Goal: Information Seeking & Learning: Learn about a topic

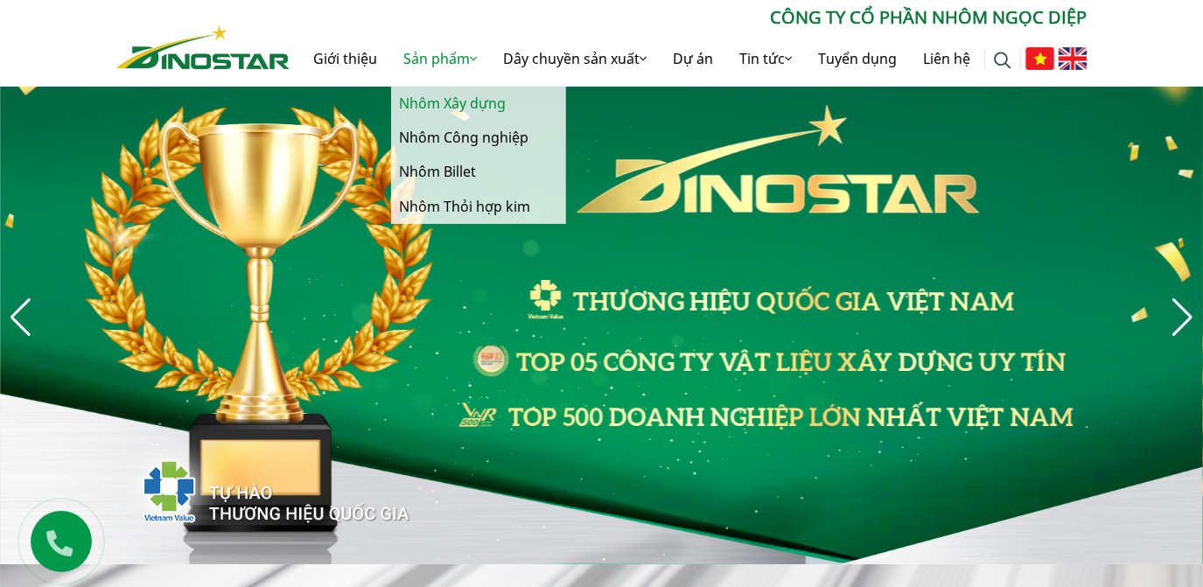
click at [438, 102] on link "Nhôm Xây dựng" at bounding box center [478, 104] width 175 height 34
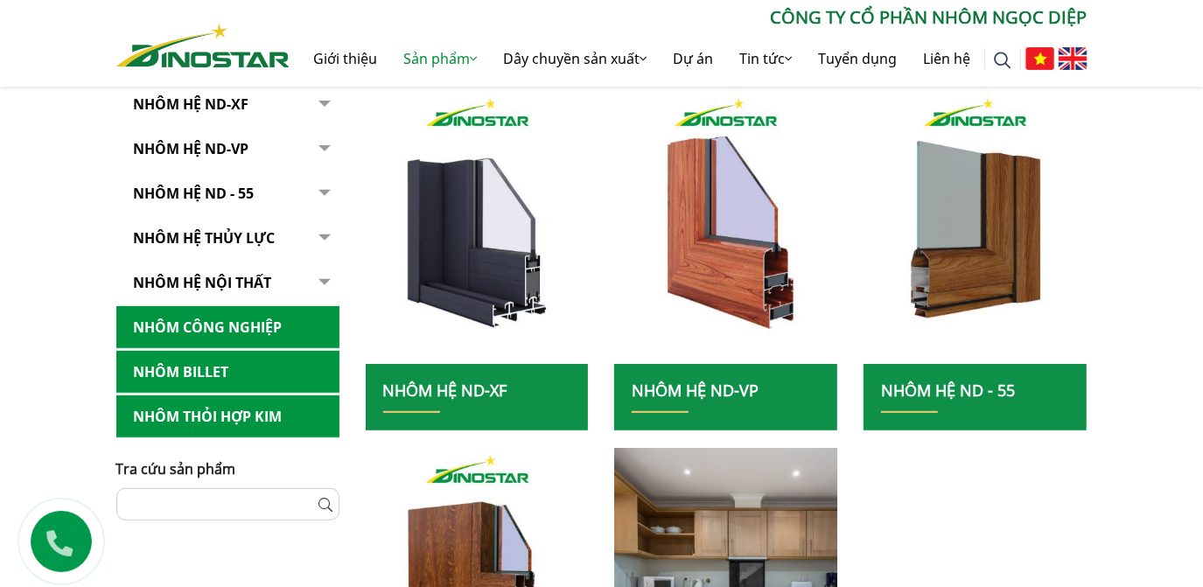
scroll to position [318, 0]
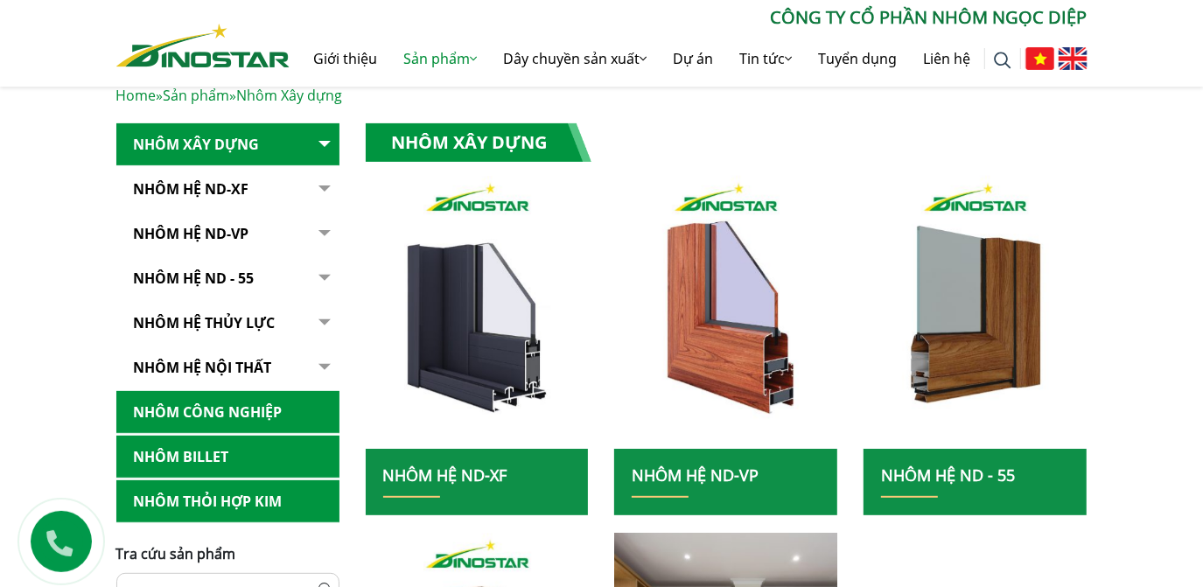
click at [209, 410] on link "Nhôm Công nghiệp" at bounding box center [227, 412] width 223 height 43
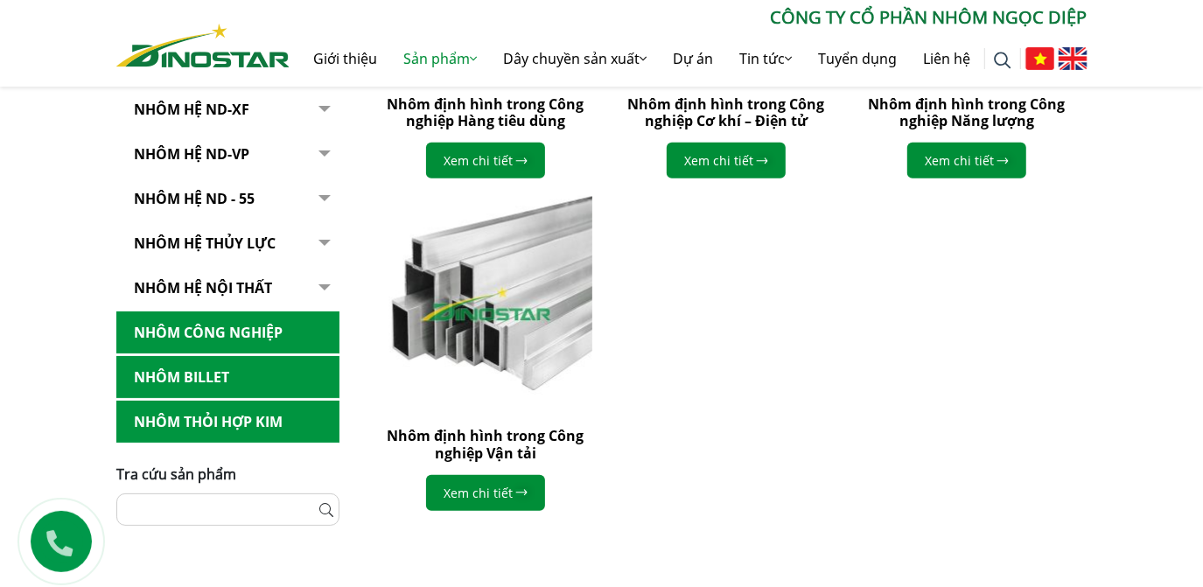
scroll to position [716, 0]
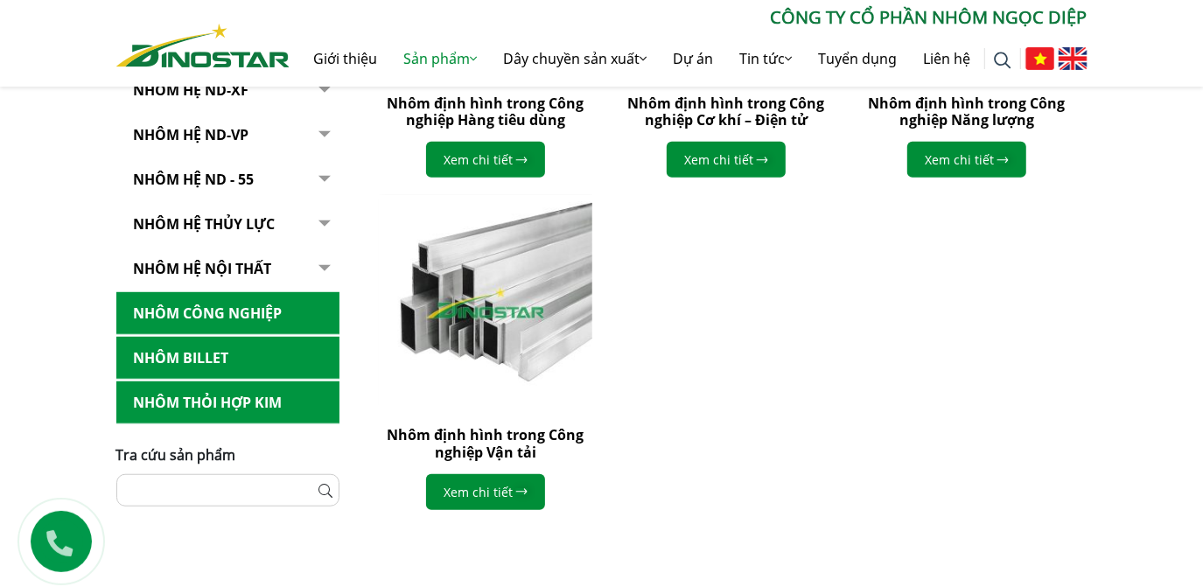
click at [195, 358] on link "Nhôm Billet" at bounding box center [227, 358] width 223 height 43
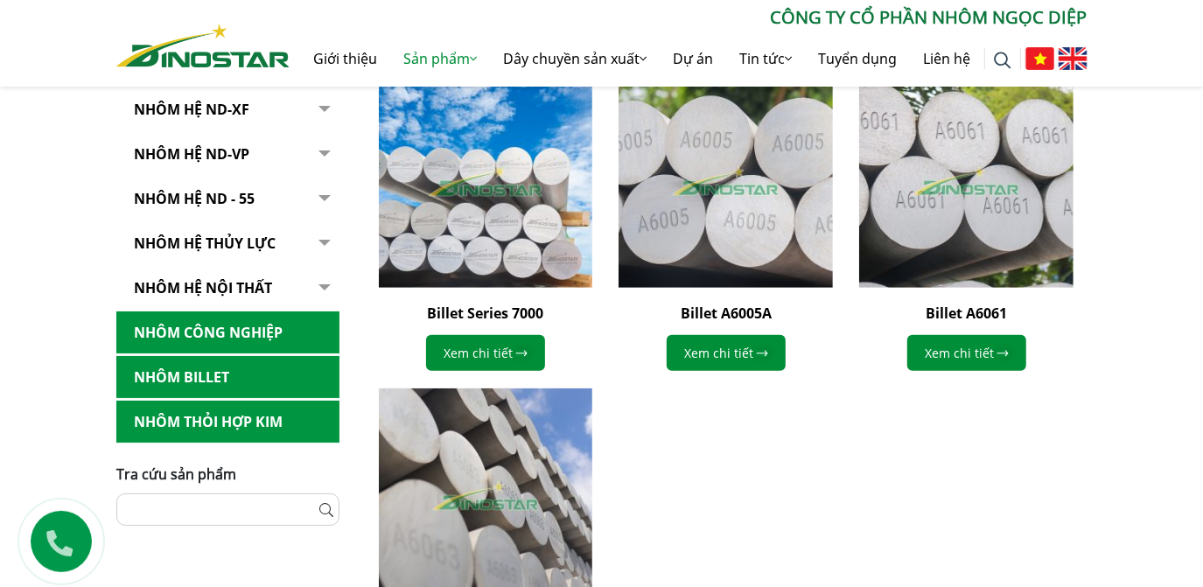
scroll to position [556, 0]
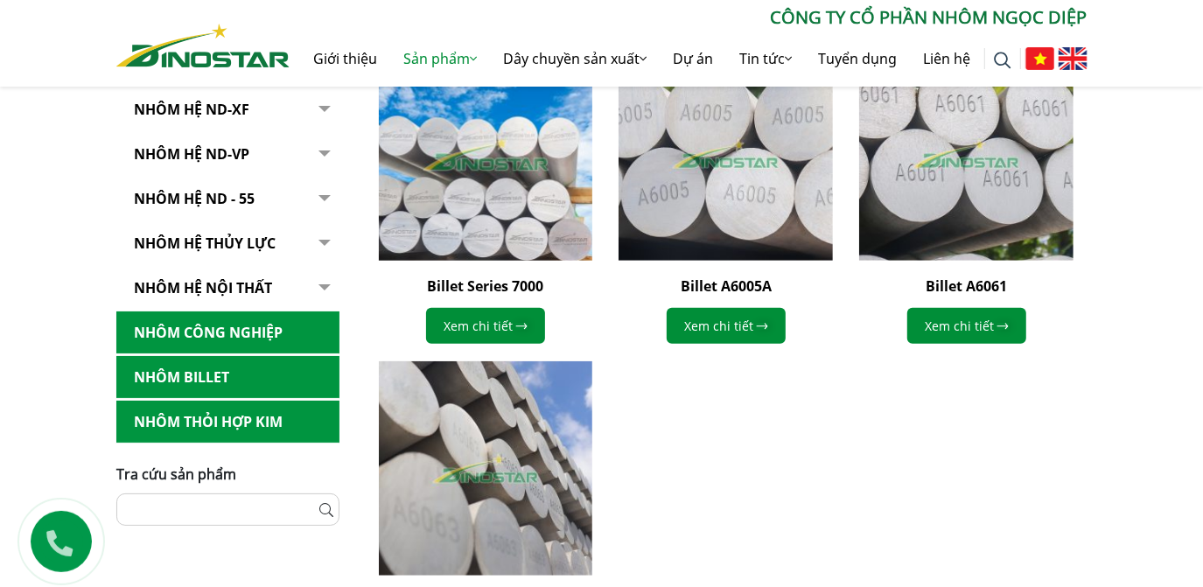
click at [459, 177] on img at bounding box center [484, 153] width 235 height 235
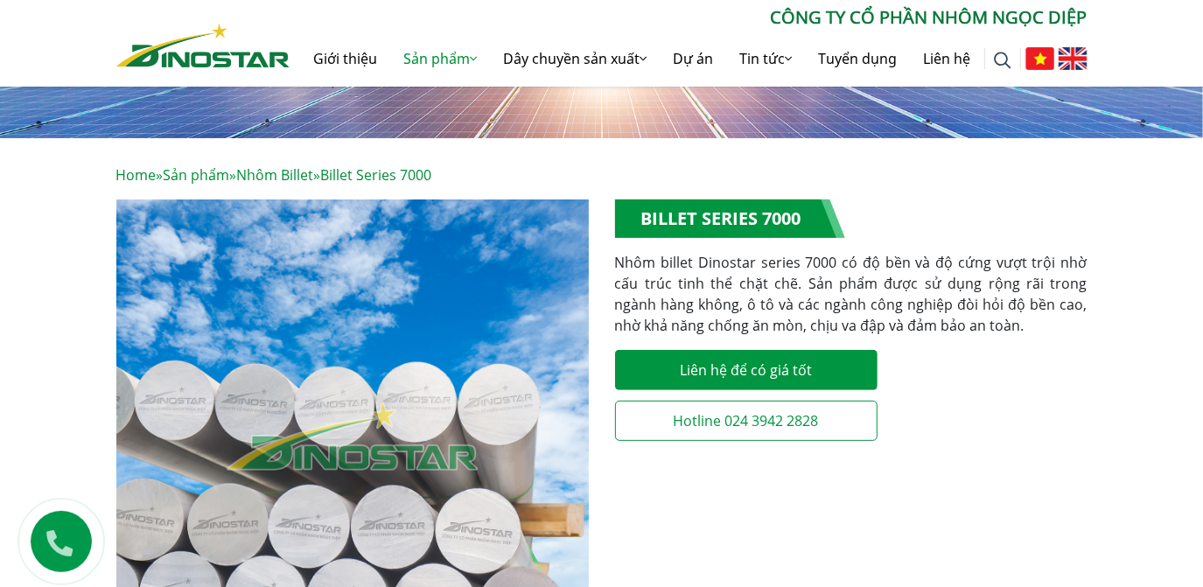
scroll to position [79, 0]
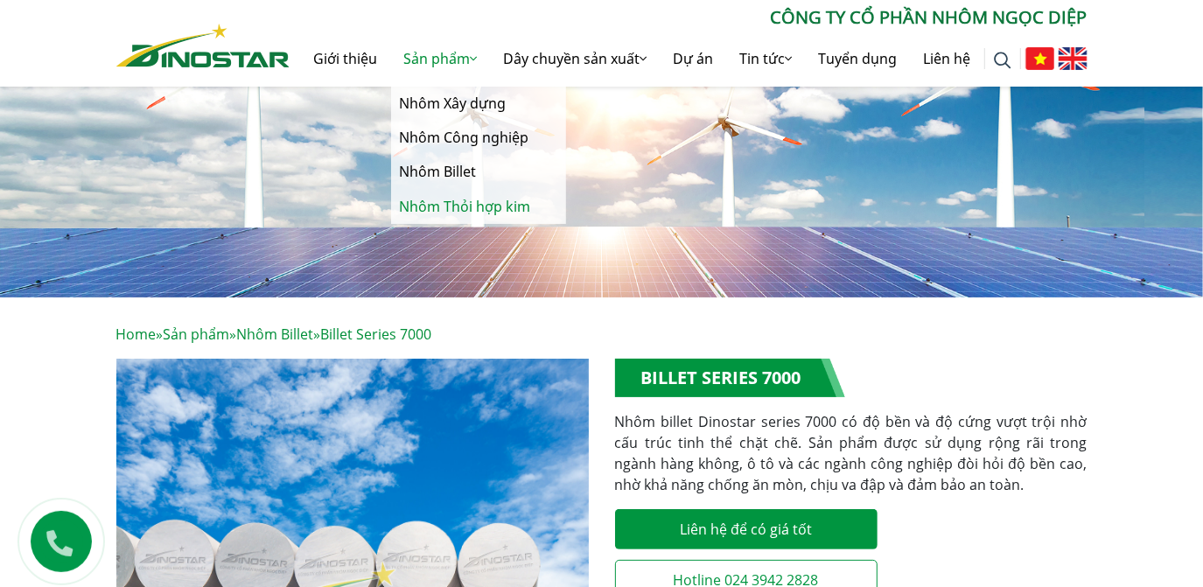
click at [429, 204] on link "Nhôm Thỏi hợp kim" at bounding box center [478, 207] width 175 height 34
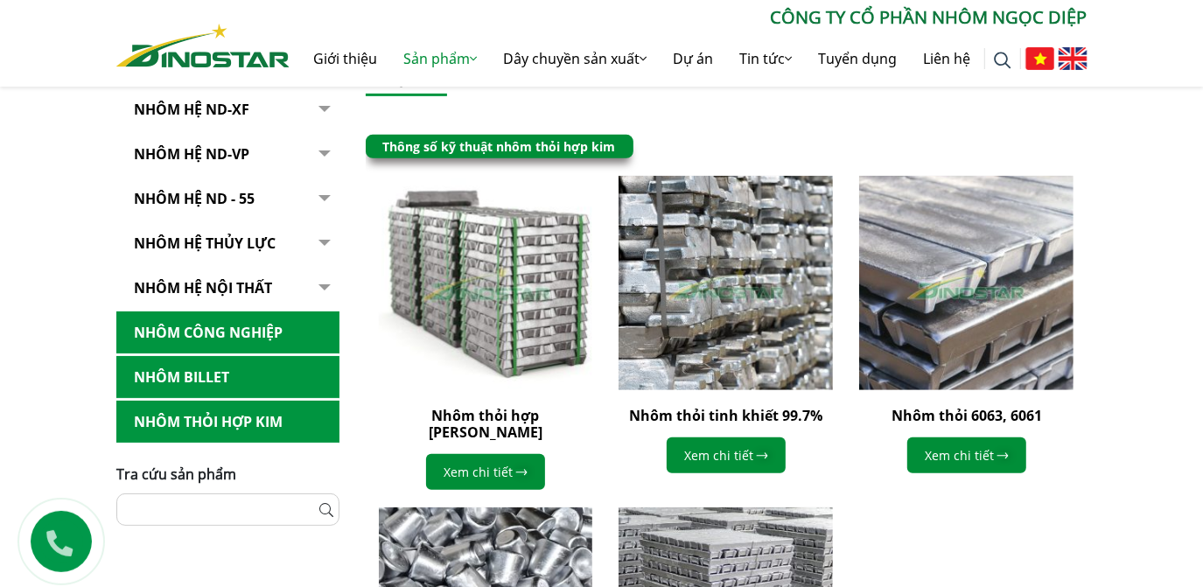
scroll to position [397, 0]
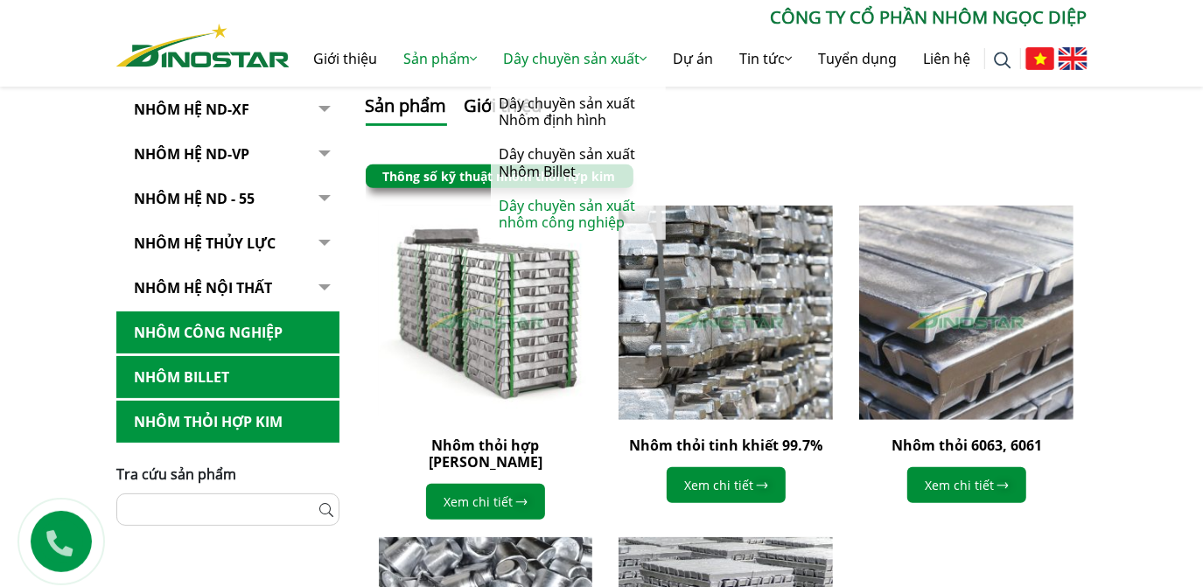
click at [551, 208] on link "Dây chuyền sản xuất nhôm công nghiệp" at bounding box center [578, 214] width 175 height 51
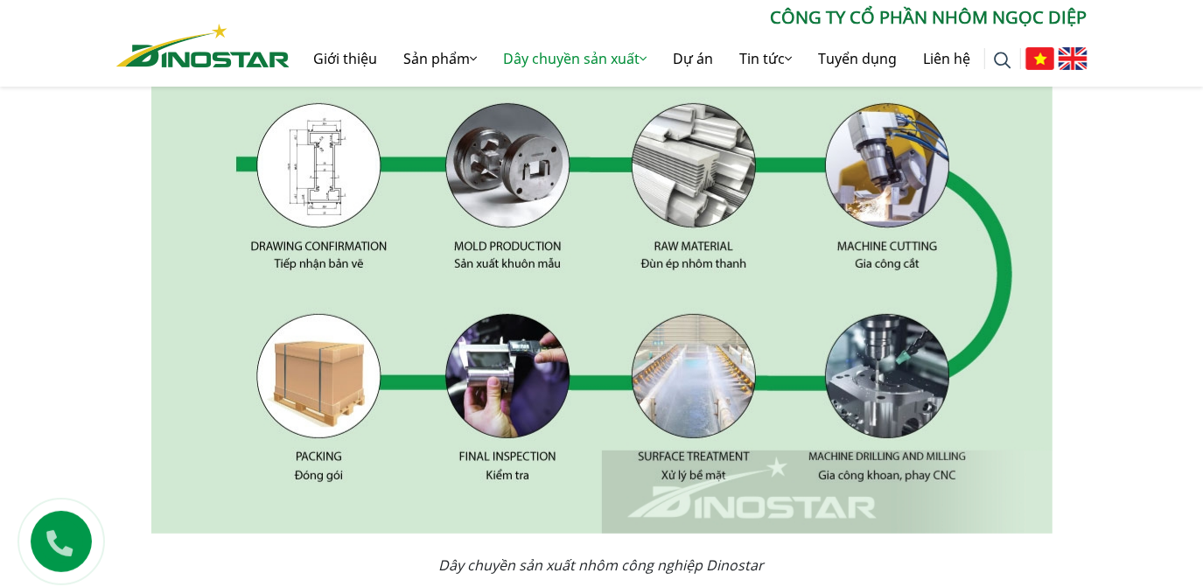
scroll to position [636, 0]
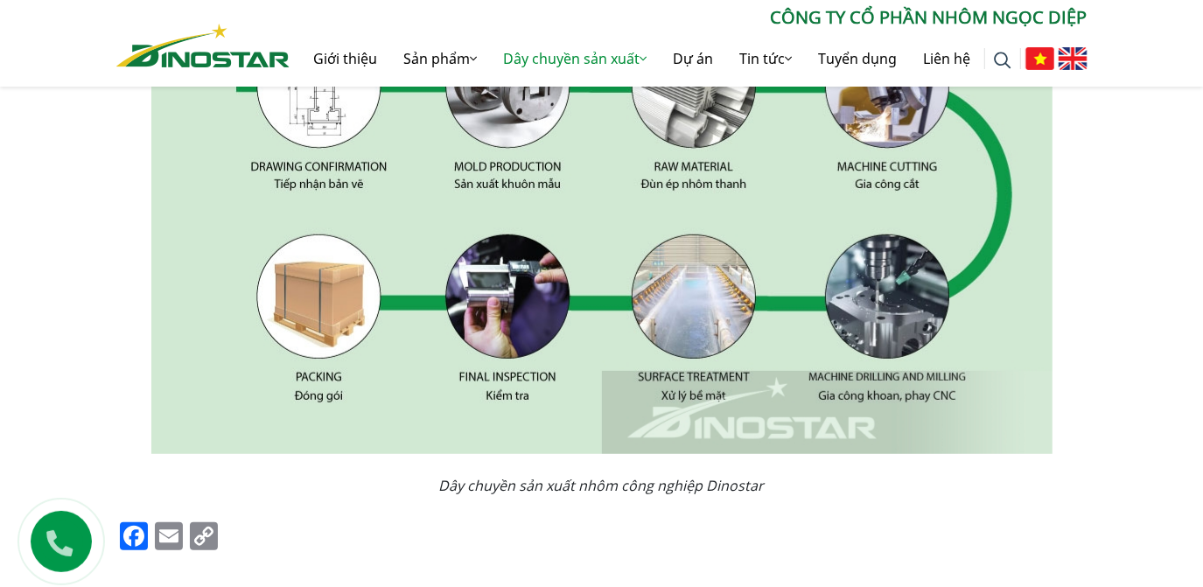
click at [1114, 360] on div "Dây chuyền sản xuất nhôm công nghiệp Home » Dây chuyền sản xuất » Dây chuyền sả…" at bounding box center [601, 386] width 1203 height 1293
click at [1108, 361] on div "Dây chuyền sản xuất nhôm công nghiệp Home » Dây chuyền sản xuất » Dây chuyền sả…" at bounding box center [601, 386] width 1203 height 1293
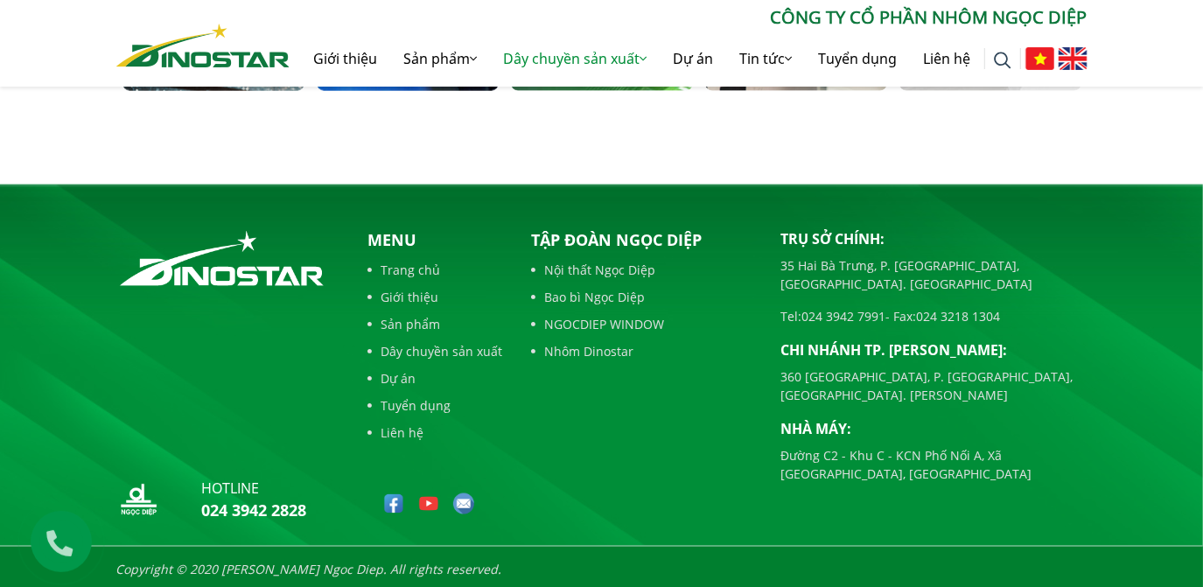
scroll to position [1488, 0]
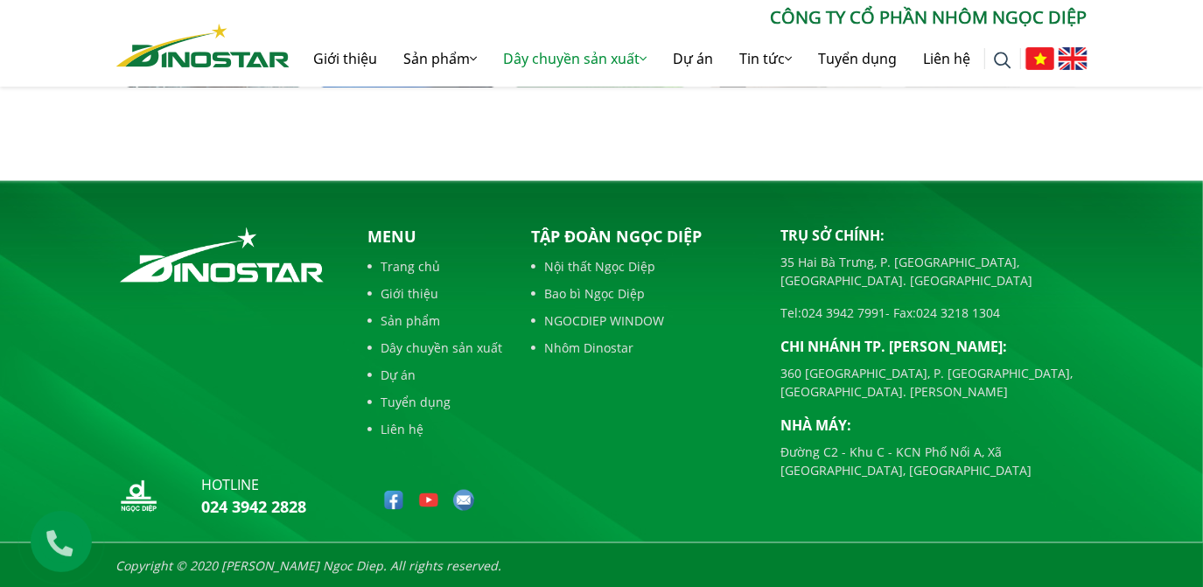
click at [601, 291] on link "Bao bì Ngọc Diệp" at bounding box center [643, 293] width 223 height 18
